Goal: Check status: Check status

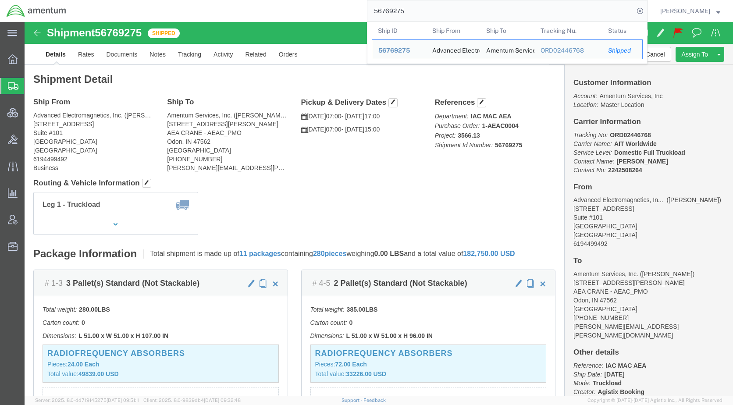
drag, startPoint x: 470, startPoint y: 14, endPoint x: 356, endPoint y: 14, distance: 113.6
click at [356, 14] on div "56769275 Ship ID Ship From Ship To Tracking Nu. Status Ship ID 56769275 Ship Fr…" at bounding box center [360, 11] width 575 height 22
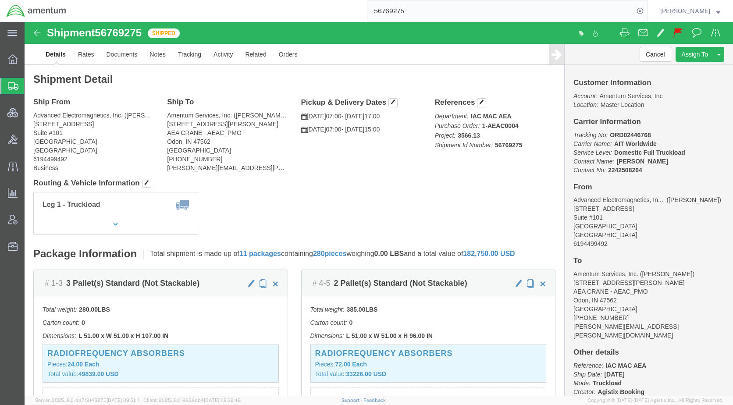
paste input "809987"
click at [646, 10] on icon at bounding box center [640, 11] width 12 height 12
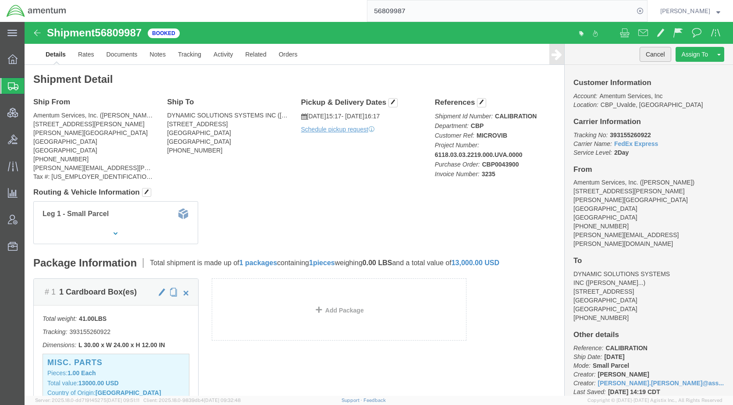
click button "Cancel"
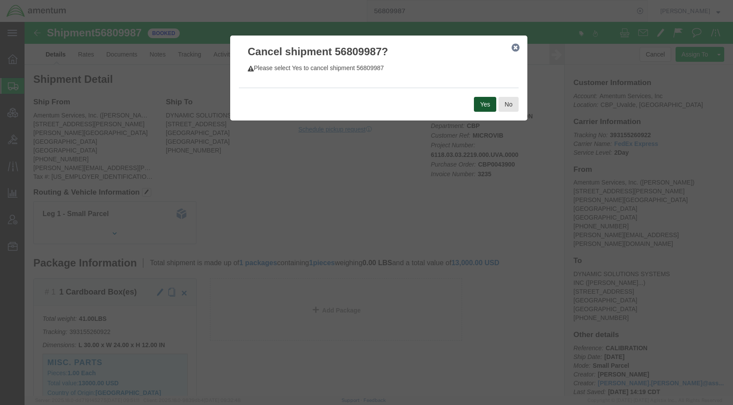
click button "Yes"
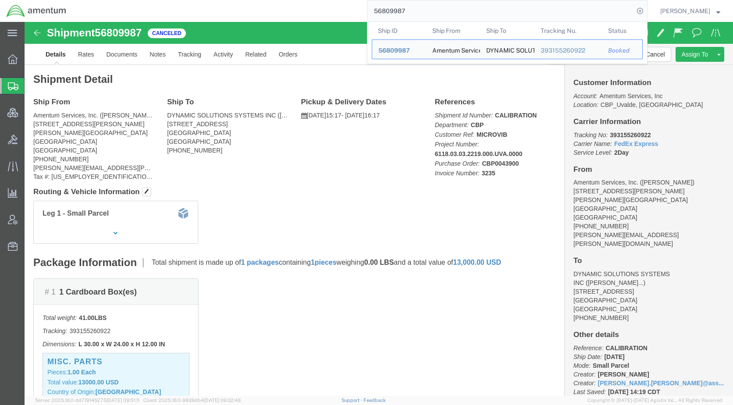
drag, startPoint x: 433, startPoint y: 16, endPoint x: 384, endPoint y: 15, distance: 48.7
click at [384, 15] on input "56809987" at bounding box center [501, 10] width 267 height 21
paste input "ARI-25247-0070"
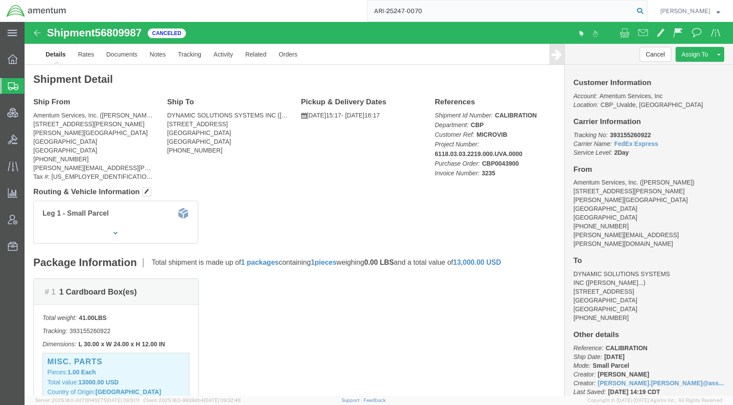
type input "ARI-25247-0070"
click at [646, 11] on icon at bounding box center [640, 11] width 12 height 12
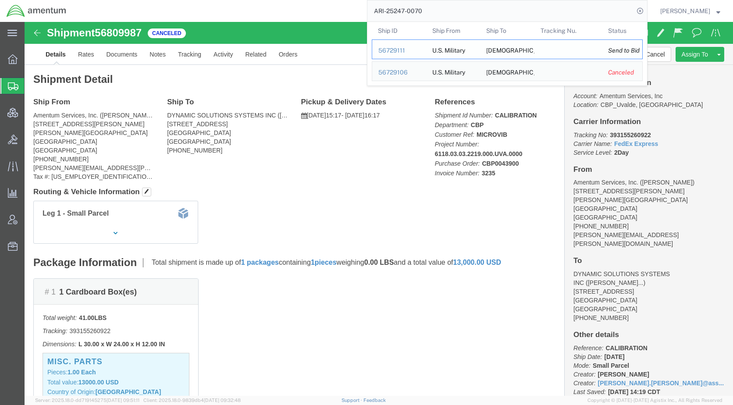
click at [414, 52] on div "56729111" at bounding box center [400, 50] width 42 height 9
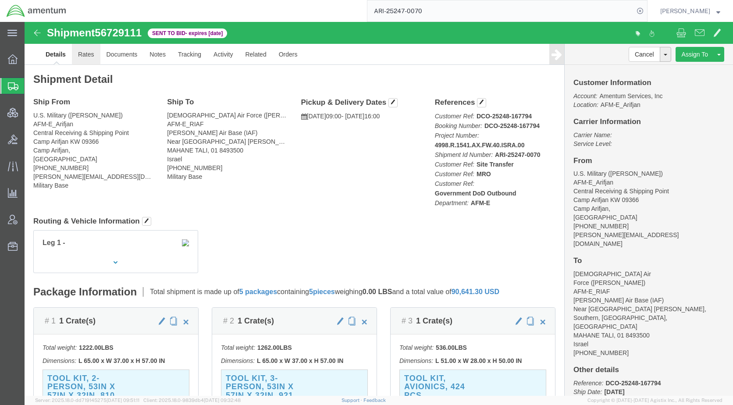
click link "Rates"
